Goal: Task Accomplishment & Management: Use online tool/utility

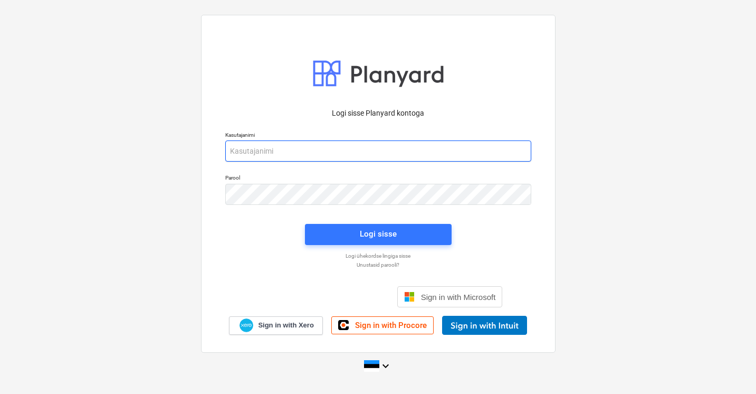
type input "[EMAIL_ADDRESS][DOMAIN_NAME]"
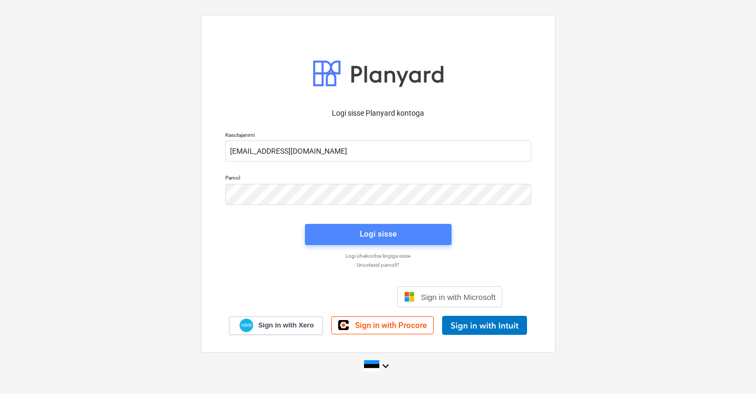
click at [356, 226] on button "Logi sisse" at bounding box center [378, 234] width 147 height 21
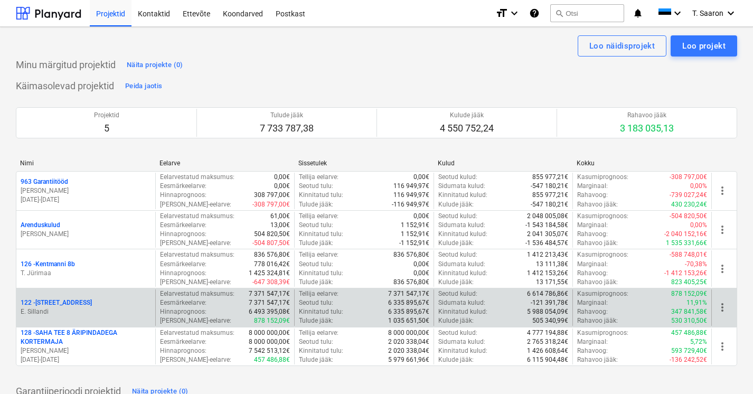
click at [54, 309] on p "E. Sillandi" at bounding box center [86, 311] width 130 height 9
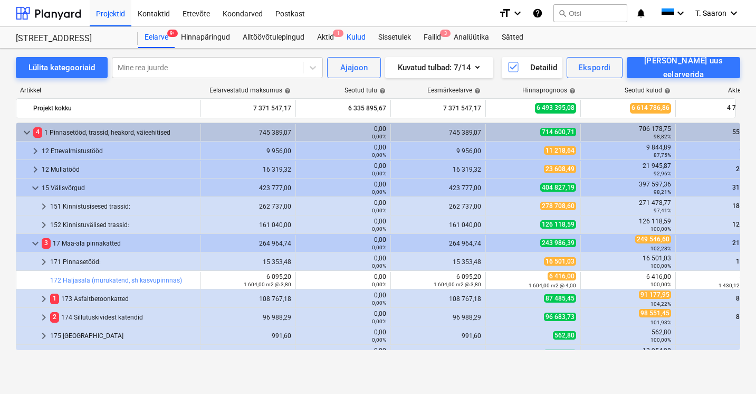
click at [360, 37] on div "Kulud" at bounding box center [356, 37] width 32 height 21
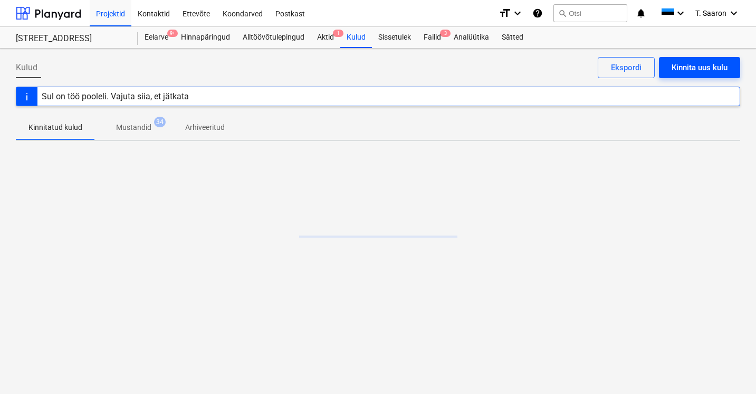
click at [695, 70] on div "Kinnita uus kulu" at bounding box center [700, 68] width 56 height 14
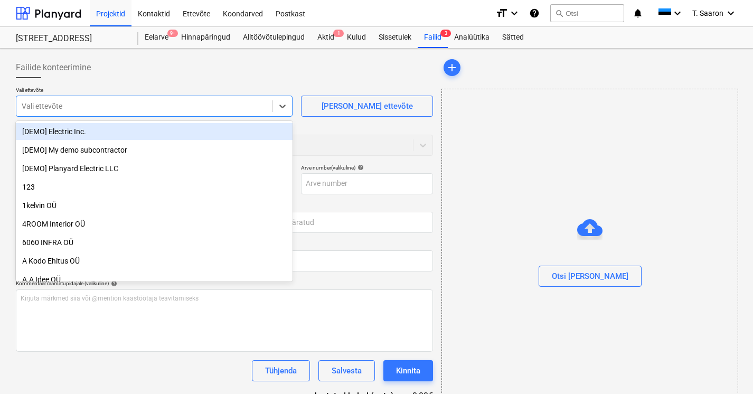
click at [201, 111] on div "Vali ettevõte" at bounding box center [144, 106] width 256 height 15
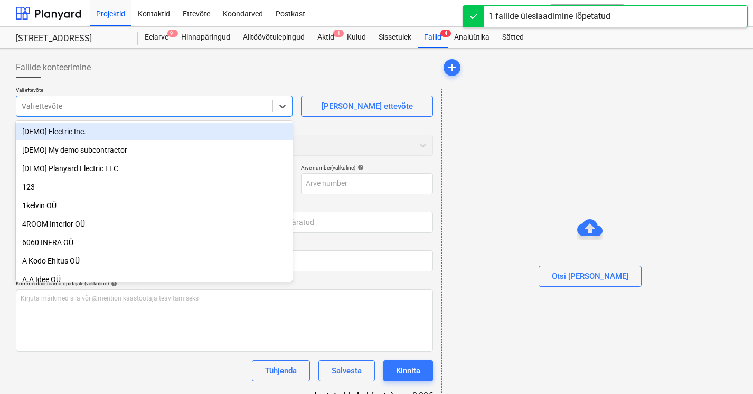
type input "Verol_Grupp_OU_Hausers_Ehitus_OU_202550.pdf"
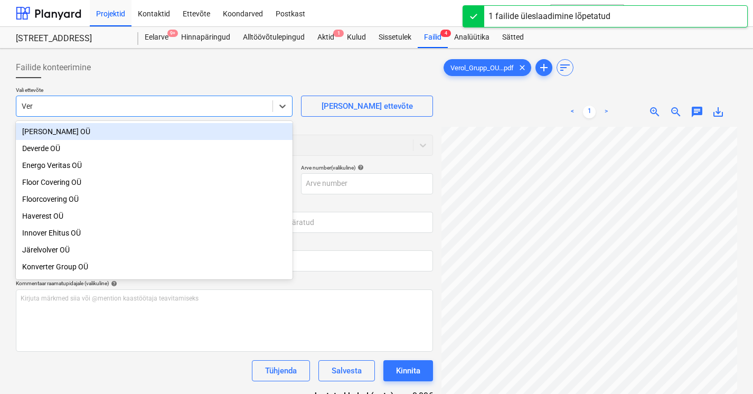
type input "Vero"
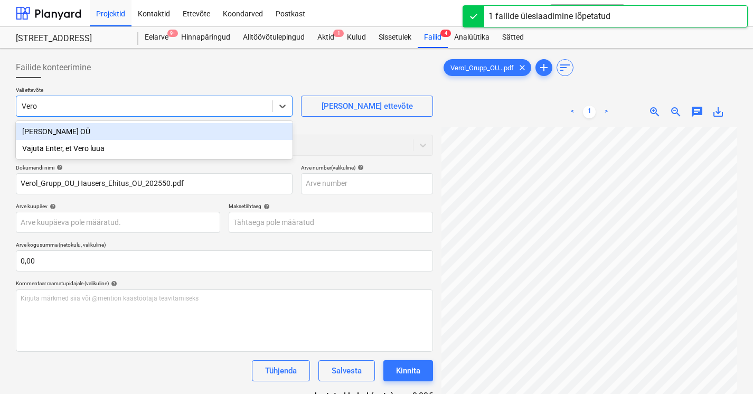
click at [137, 132] on div "[PERSON_NAME] OÜ" at bounding box center [154, 131] width 277 height 17
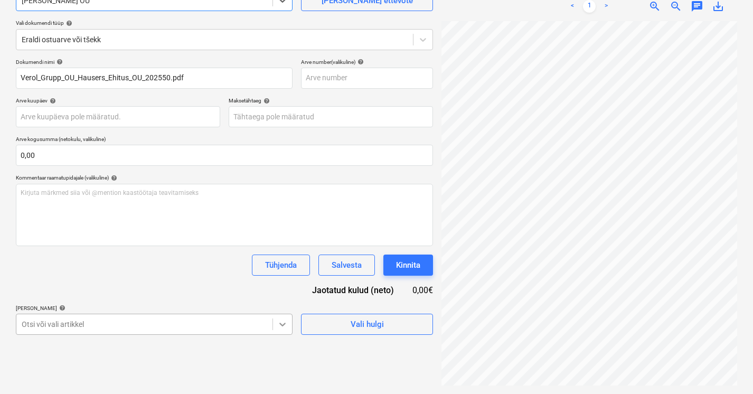
click at [285, 288] on body "Projektid Kontaktid Ettevõte Koondarved Postkast format_size keyboard_arrow_dow…" at bounding box center [376, 91] width 753 height 394
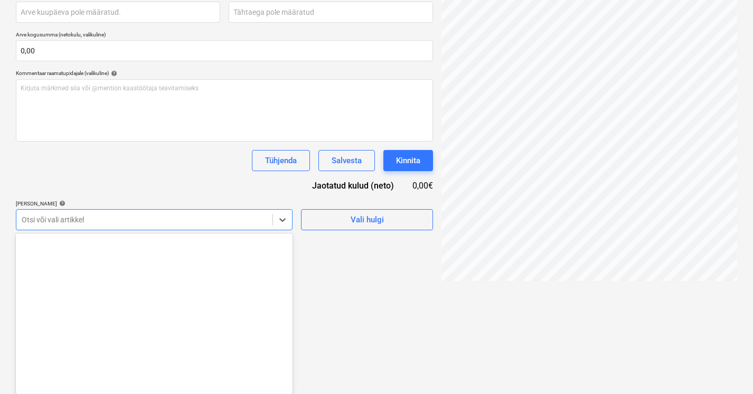
scroll to position [12516, 0]
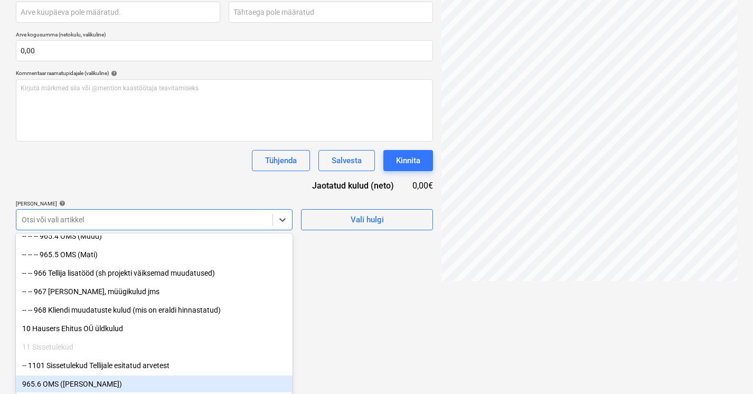
click at [186, 389] on div "965.6 OMS ([PERSON_NAME])" at bounding box center [154, 383] width 277 height 17
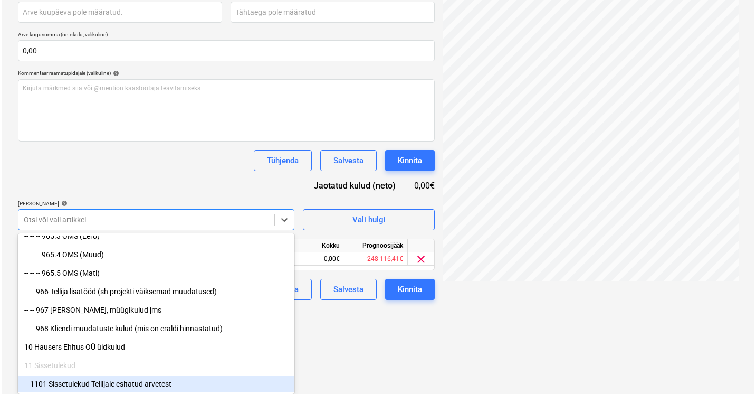
scroll to position [124, 0]
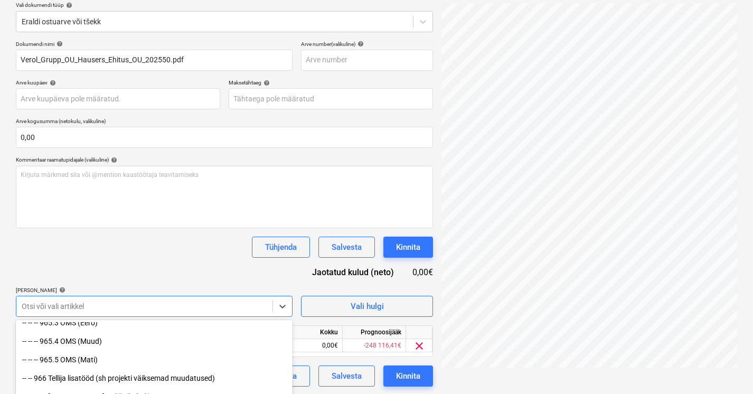
drag, startPoint x: 267, startPoint y: 382, endPoint x: 338, endPoint y: 359, distance: 74.8
click at [386, 270] on html "Projektid Kontaktid Ettevõte Koondarved Postkast format_size keyboard_arrow_dow…" at bounding box center [376, 73] width 753 height 394
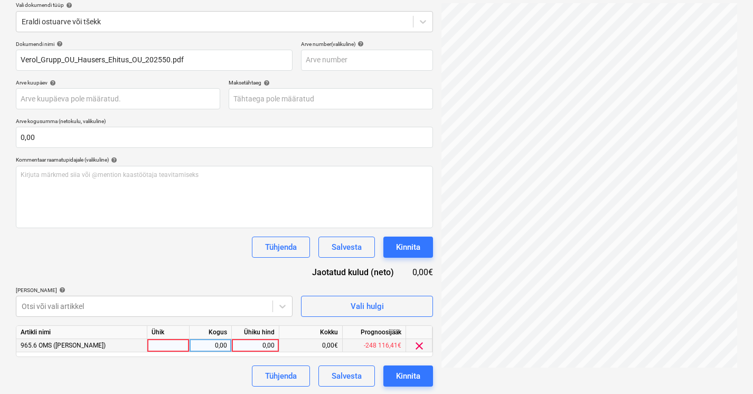
click at [175, 342] on div at bounding box center [168, 345] width 42 height 13
type input "kmpl"
type input "36512,70"
click at [193, 376] on div "Tühjenda Salvesta Kinnita" at bounding box center [224, 375] width 417 height 21
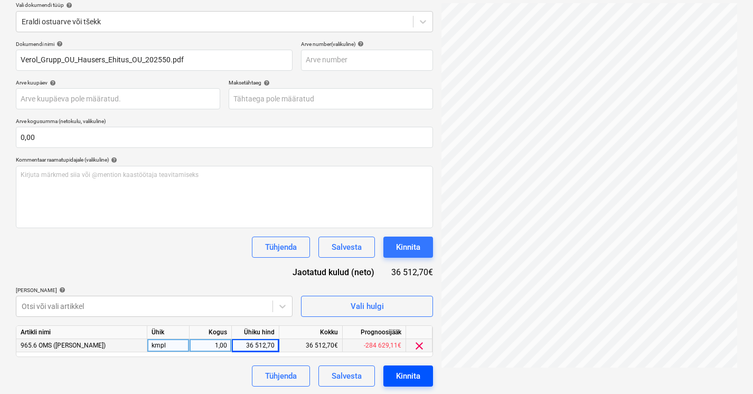
click at [423, 378] on button "Kinnita" at bounding box center [408, 375] width 50 height 21
